Goal: Use online tool/utility: Utilize a website feature to perform a specific function

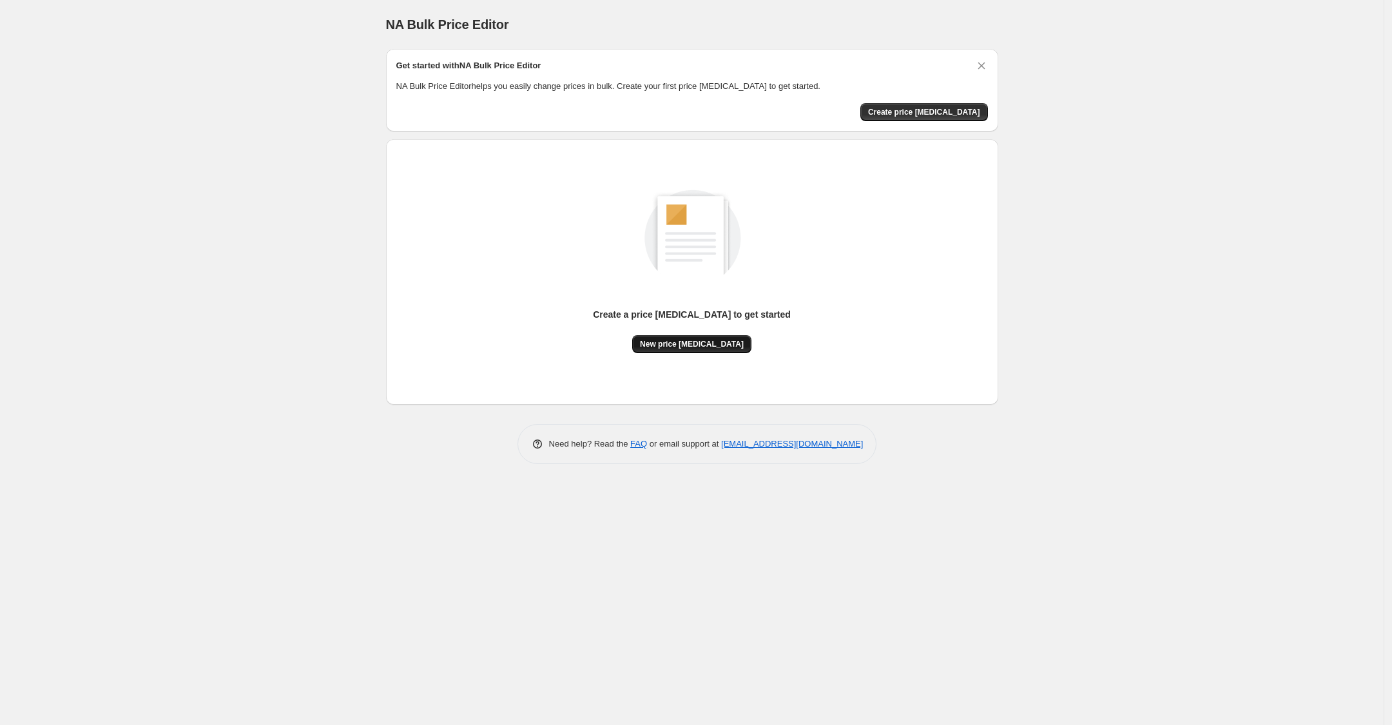
click at [694, 342] on span "New price change job" at bounding box center [692, 344] width 104 height 10
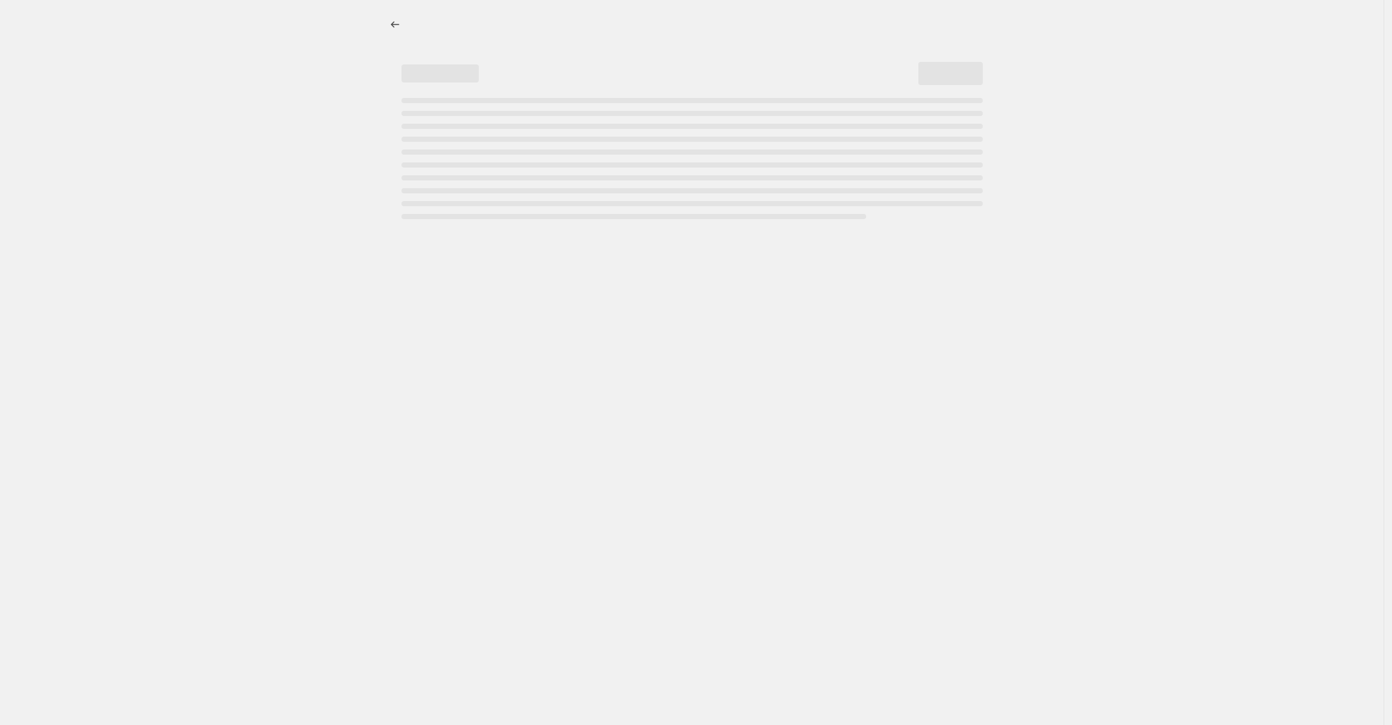
select select "percentage"
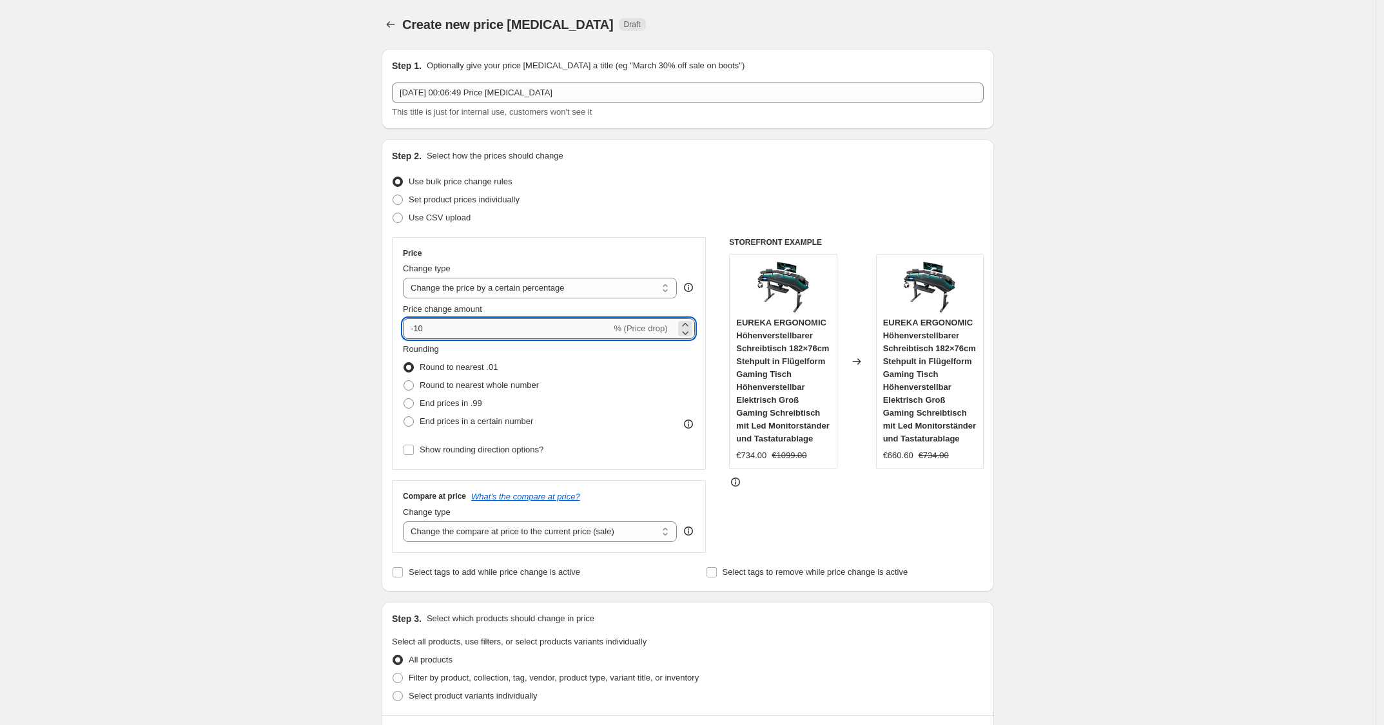
click at [513, 329] on input "-10" at bounding box center [507, 328] width 208 height 21
type input "-1"
type input "-30"
click at [648, 237] on div "Price Change type Change the price to a certain amount Change the price by a ce…" at bounding box center [549, 353] width 314 height 233
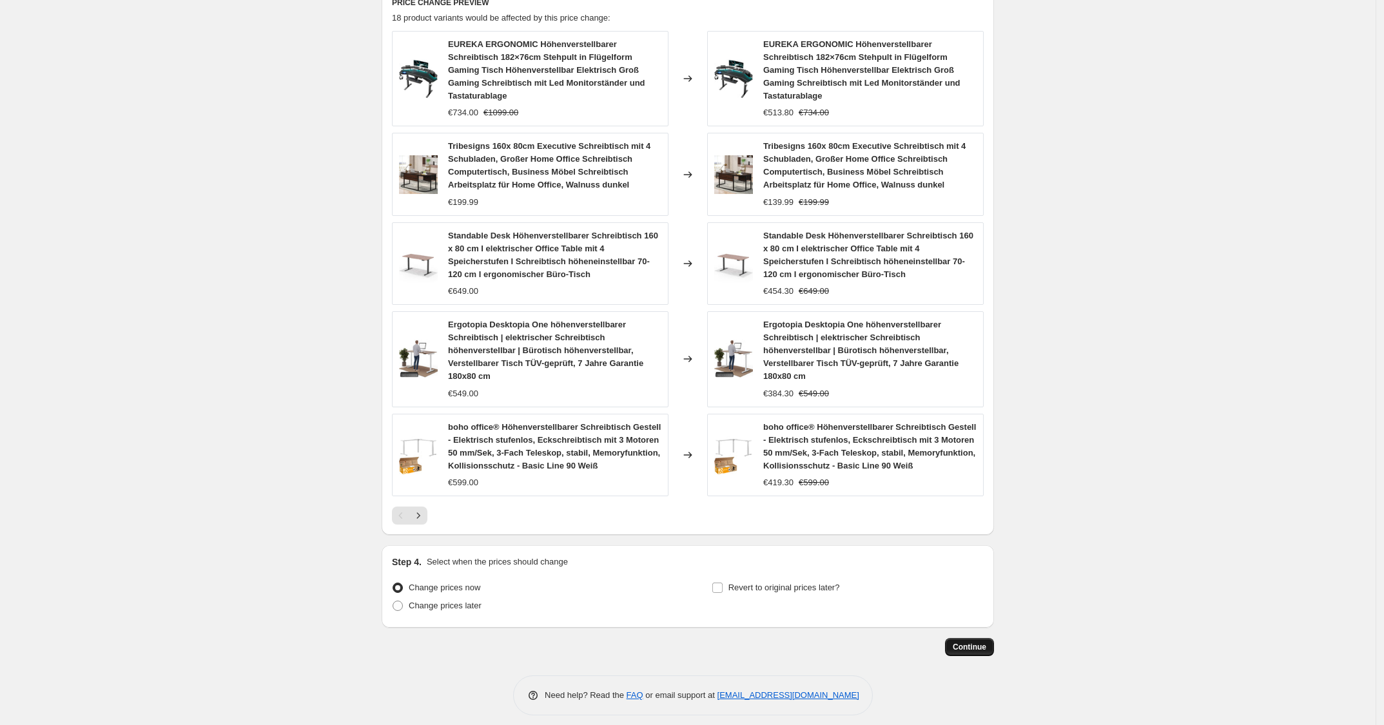
click at [970, 642] on span "Continue" at bounding box center [969, 647] width 34 height 10
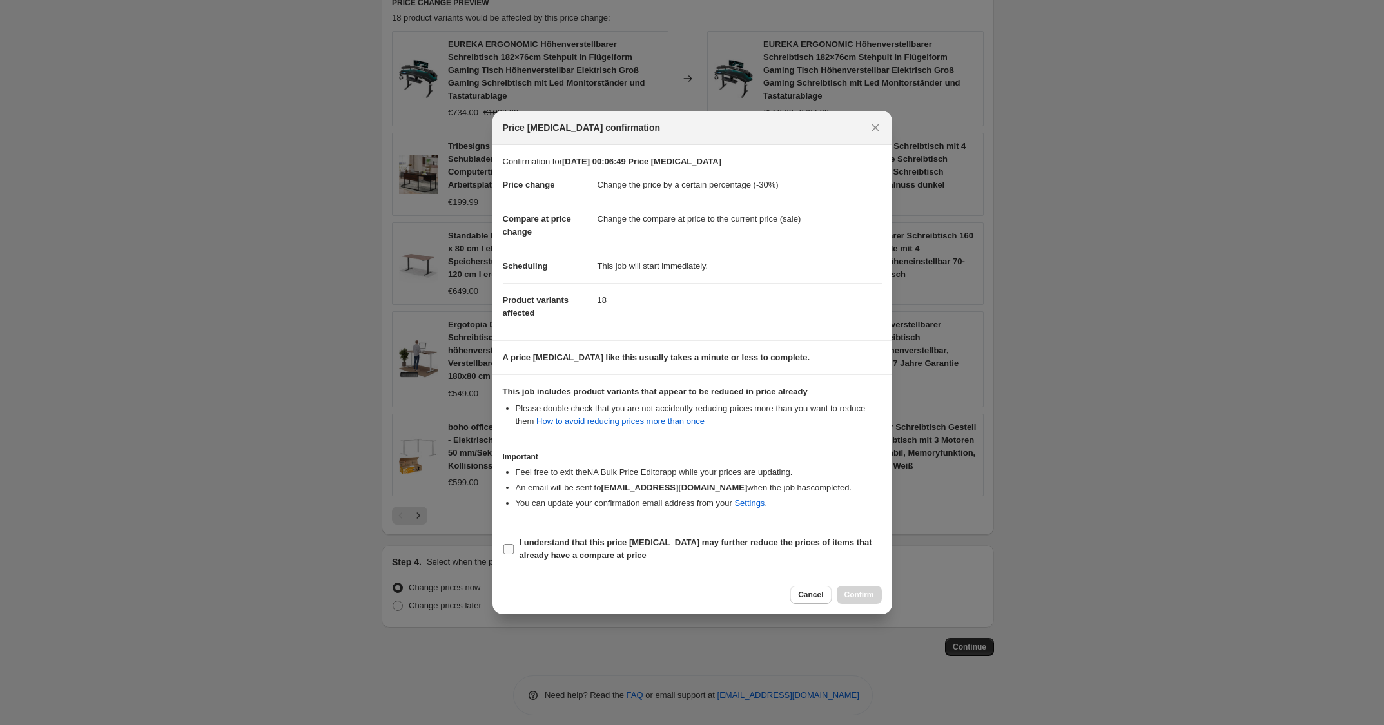
click at [755, 537] on b "I understand that this price change job may further reduce the prices of items …" at bounding box center [695, 548] width 352 height 23
click at [514, 544] on input "I understand that this price change job may further reduce the prices of items …" at bounding box center [508, 549] width 10 height 10
checkbox input "true"
click at [871, 595] on span "Confirm" at bounding box center [859, 595] width 30 height 10
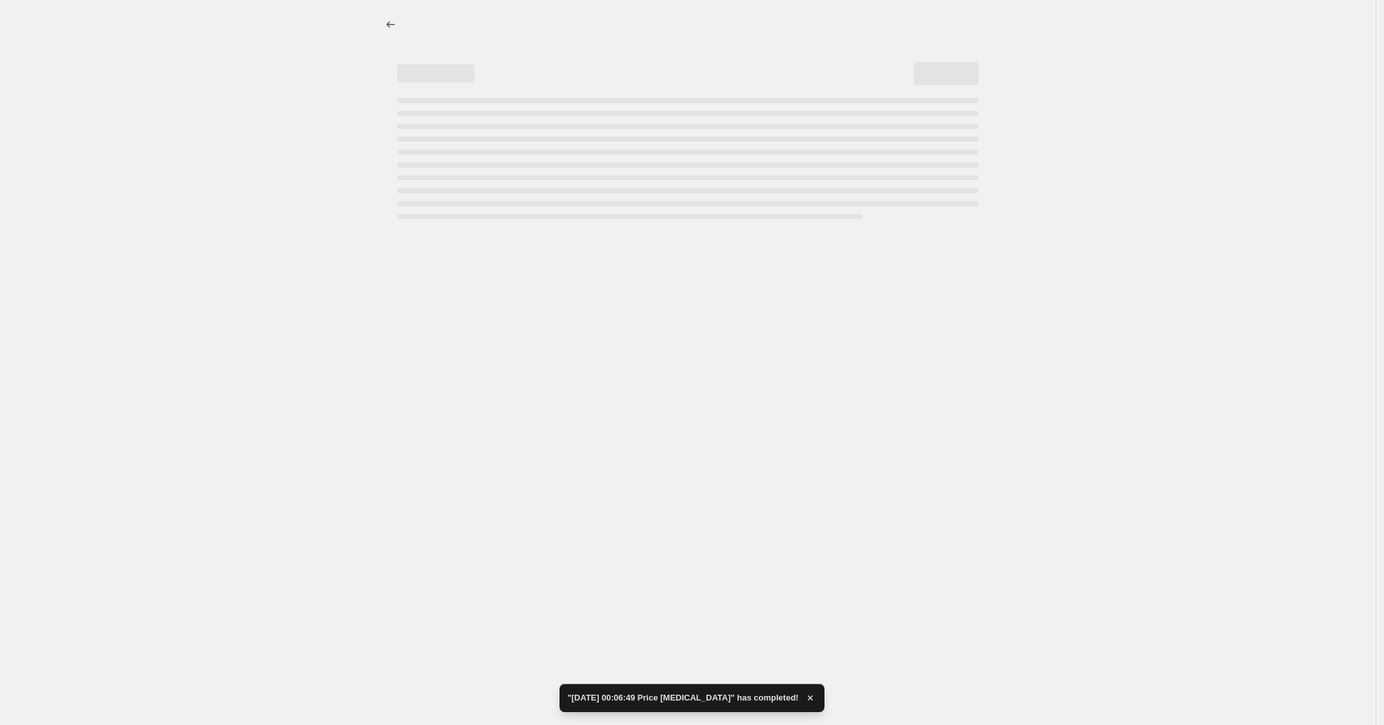
select select "percentage"
